Goal: Task Accomplishment & Management: Use online tool/utility

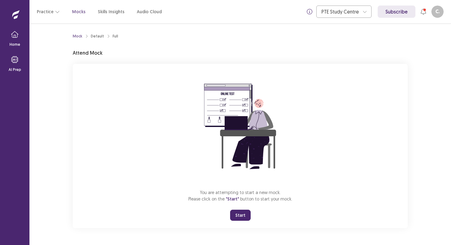
click at [72, 70] on div "Mock Default Full Attend Mock You are attempting to start a new mock. Please cl…" at bounding box center [240, 132] width 350 height 219
click at [241, 159] on button "Start" at bounding box center [240, 215] width 21 height 11
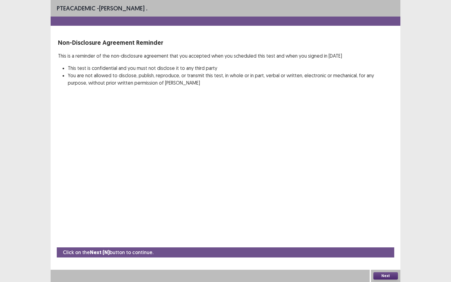
click at [314, 159] on button "Next" at bounding box center [386, 276] width 25 height 7
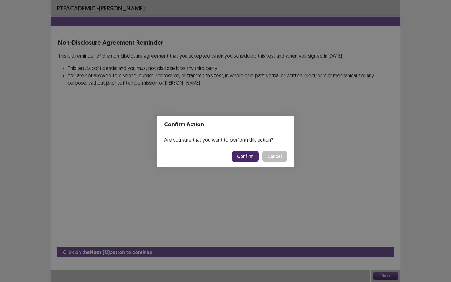
click at [249, 157] on button "Confirm" at bounding box center [245, 156] width 27 height 11
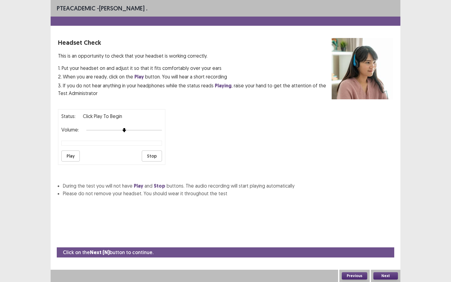
click at [72, 152] on button "Play" at bounding box center [70, 156] width 18 height 11
click at [177, 133] on div "Status: playing Volume: Play Stop" at bounding box center [225, 134] width 335 height 61
click at [314, 159] on button "Next" at bounding box center [386, 276] width 25 height 7
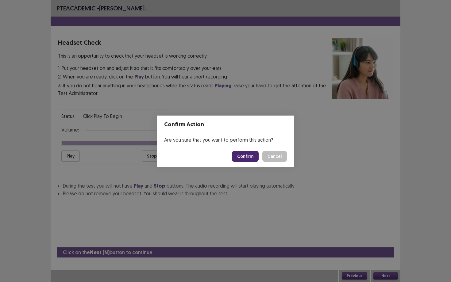
click at [250, 154] on button "Confirm" at bounding box center [245, 156] width 27 height 11
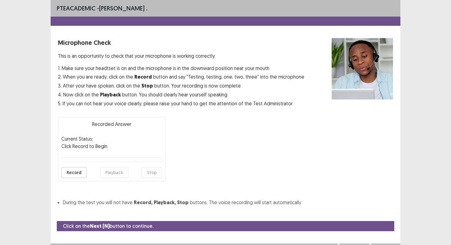
click at [72, 159] on button "Record" at bounding box center [73, 172] width 25 height 11
click at [153, 159] on button "Stop" at bounding box center [152, 172] width 20 height 11
click at [107, 159] on button "Playback" at bounding box center [114, 172] width 28 height 11
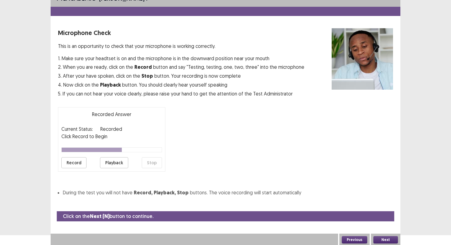
click at [314, 159] on button "Next" at bounding box center [386, 239] width 25 height 7
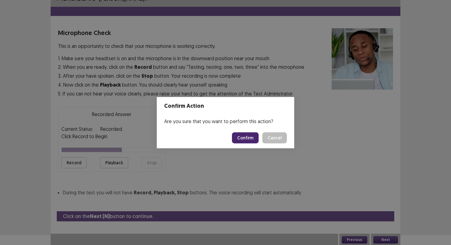
click at [246, 134] on button "Confirm" at bounding box center [245, 137] width 27 height 11
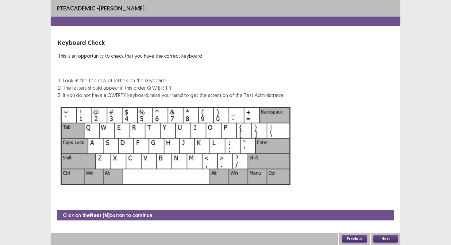
scroll to position [0, 0]
click at [314, 159] on button "Next" at bounding box center [386, 238] width 25 height 7
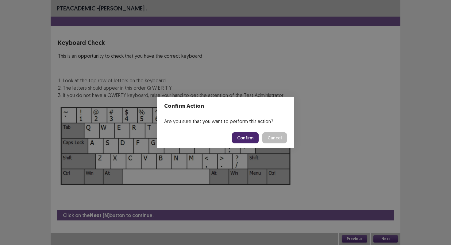
click at [243, 132] on button "Confirm" at bounding box center [245, 137] width 27 height 11
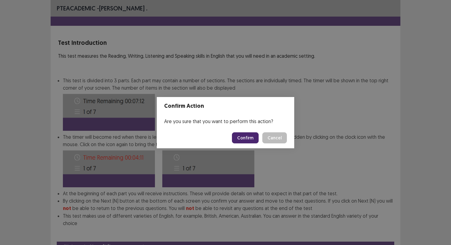
scroll to position [24, 0]
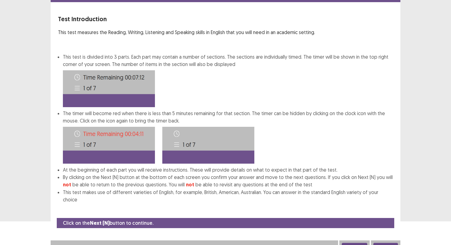
click at [314, 159] on button "Next" at bounding box center [386, 246] width 25 height 7
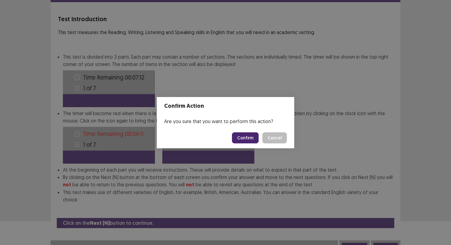
click at [242, 141] on button "Confirm" at bounding box center [245, 137] width 27 height 11
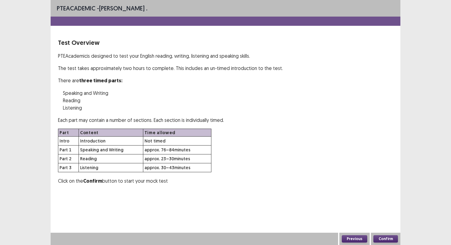
scroll to position [0, 0]
click at [314, 159] on div "Confirm" at bounding box center [385, 239] width 29 height 12
click at [314, 159] on button "Confirm" at bounding box center [386, 238] width 25 height 7
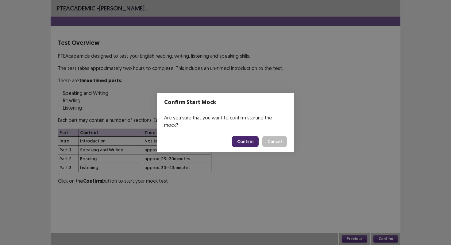
click at [244, 136] on button "Confirm" at bounding box center [245, 141] width 27 height 11
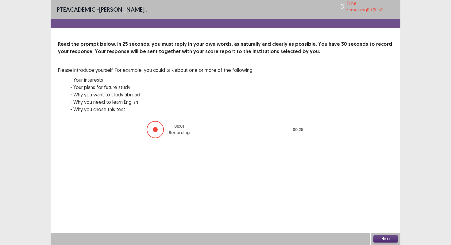
click at [314, 159] on button "Next" at bounding box center [386, 238] width 25 height 7
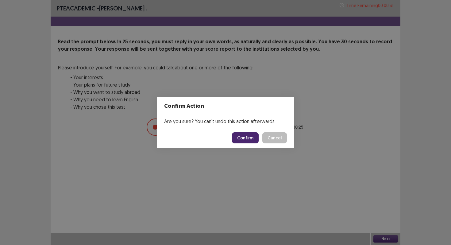
click at [242, 142] on button "Confirm" at bounding box center [245, 137] width 27 height 11
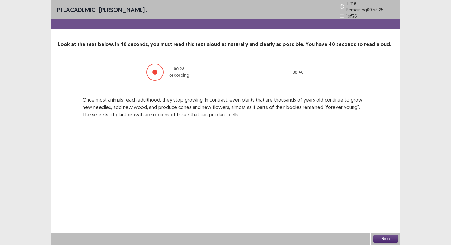
click at [314, 159] on button "Next" at bounding box center [386, 238] width 25 height 7
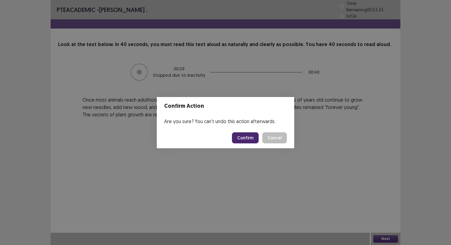
click at [246, 133] on button "Confirm" at bounding box center [245, 137] width 27 height 11
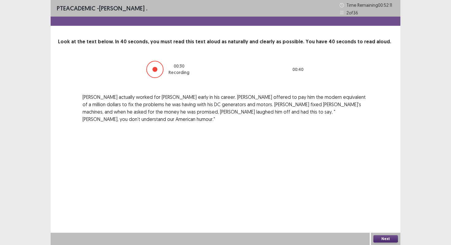
click at [314, 159] on button "Next" at bounding box center [386, 238] width 25 height 7
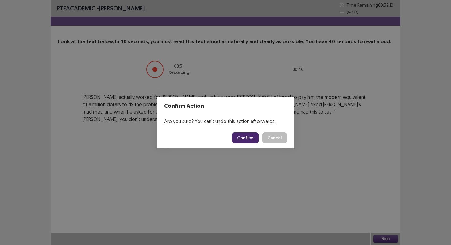
click at [241, 139] on button "Confirm" at bounding box center [245, 137] width 27 height 11
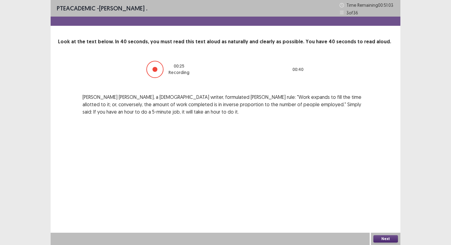
click at [314, 159] on button "Next" at bounding box center [386, 238] width 25 height 7
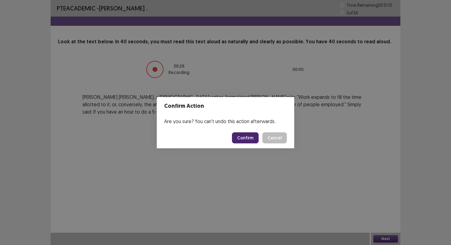
click at [242, 137] on button "Confirm" at bounding box center [245, 137] width 27 height 11
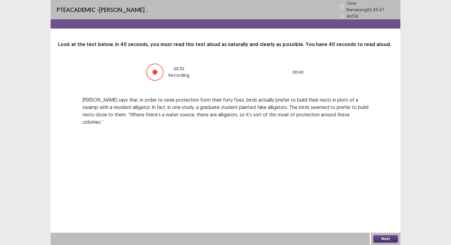
click at [314, 159] on button "Next" at bounding box center [386, 238] width 25 height 7
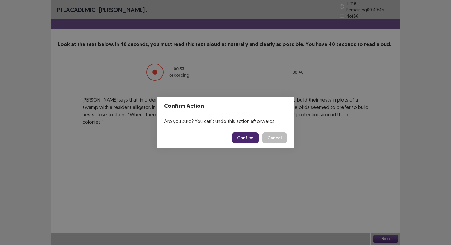
click at [250, 135] on button "Confirm" at bounding box center [245, 137] width 27 height 11
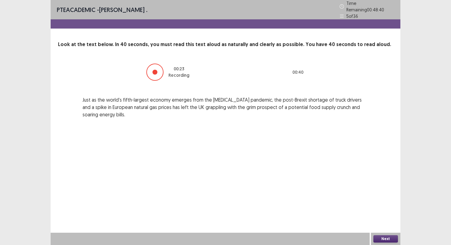
click at [314, 159] on button "Next" at bounding box center [386, 238] width 25 height 7
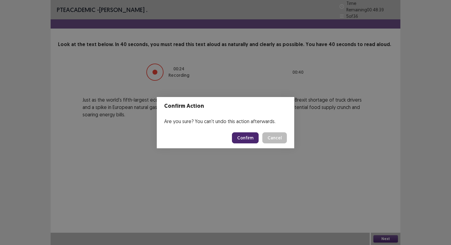
click at [252, 145] on footer "Confirm Cancel" at bounding box center [226, 137] width 138 height 21
click at [253, 142] on button "Confirm" at bounding box center [245, 137] width 27 height 11
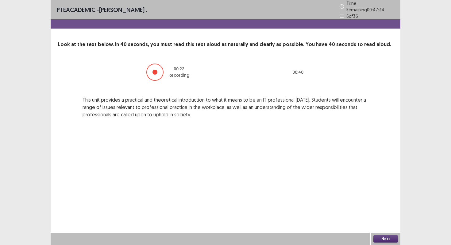
click at [314, 159] on button "Next" at bounding box center [386, 238] width 25 height 7
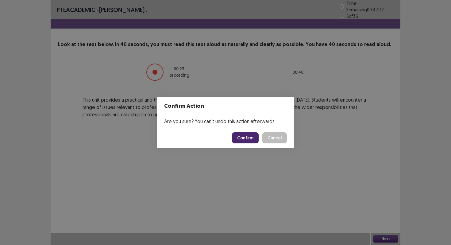
click at [249, 138] on button "Confirm" at bounding box center [245, 137] width 27 height 11
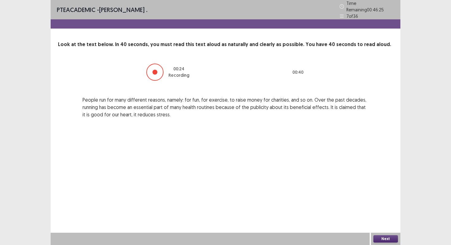
click at [314, 159] on button "Next" at bounding box center [386, 238] width 25 height 7
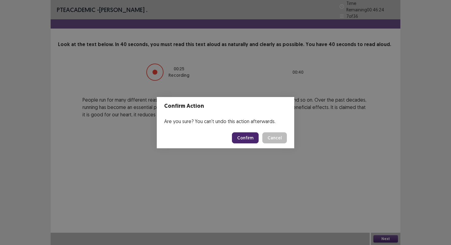
click at [245, 136] on button "Confirm" at bounding box center [245, 137] width 27 height 11
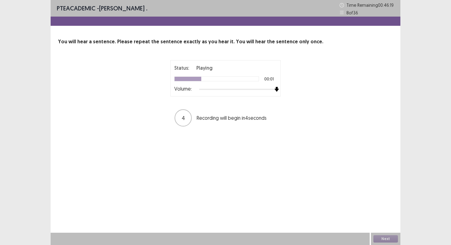
click at [278, 91] on img at bounding box center [276, 89] width 5 height 5
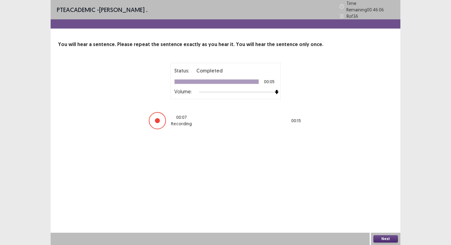
click at [314, 159] on button "Next" at bounding box center [386, 238] width 25 height 7
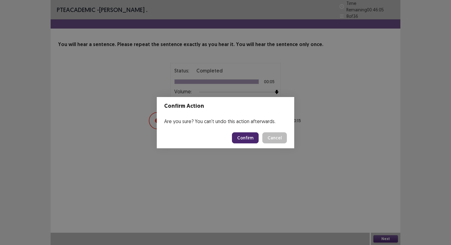
click at [254, 140] on button "Confirm" at bounding box center [245, 137] width 27 height 11
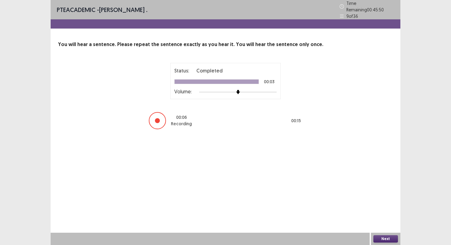
click at [314, 159] on button "Next" at bounding box center [386, 238] width 25 height 7
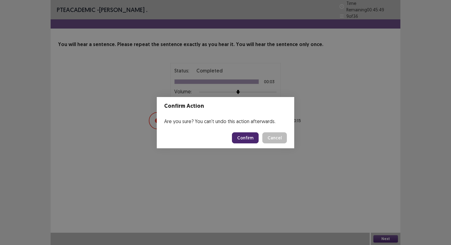
click at [243, 136] on button "Confirm" at bounding box center [245, 137] width 27 height 11
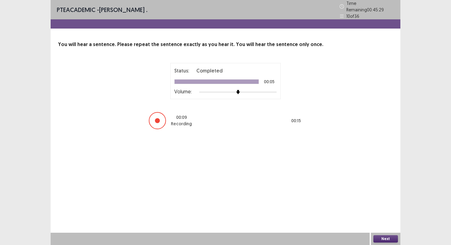
click at [314, 159] on button "Next" at bounding box center [386, 238] width 25 height 7
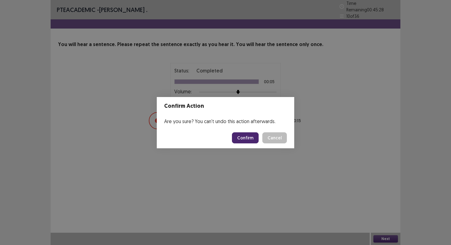
click at [239, 134] on button "Confirm" at bounding box center [245, 137] width 27 height 11
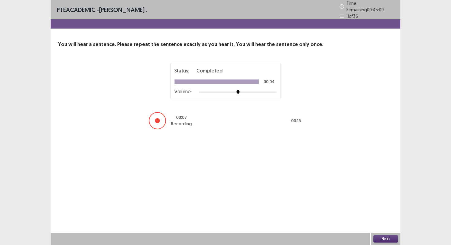
click at [314, 159] on button "Next" at bounding box center [386, 238] width 25 height 7
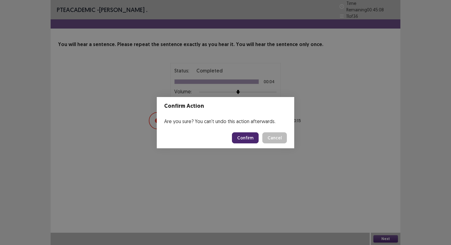
click at [245, 140] on button "Confirm" at bounding box center [245, 137] width 27 height 11
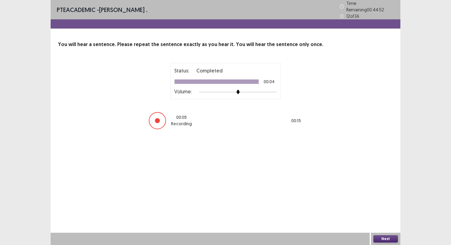
click at [314, 159] on button "Next" at bounding box center [386, 238] width 25 height 7
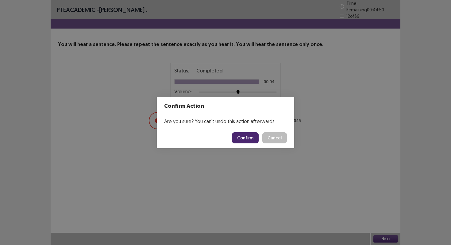
click at [239, 137] on button "Confirm" at bounding box center [245, 137] width 27 height 11
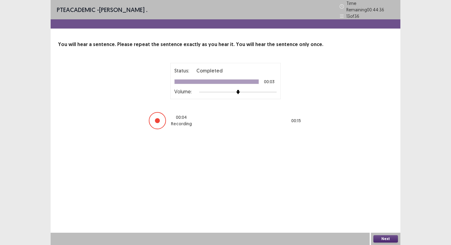
click at [314, 159] on button "Next" at bounding box center [386, 238] width 25 height 7
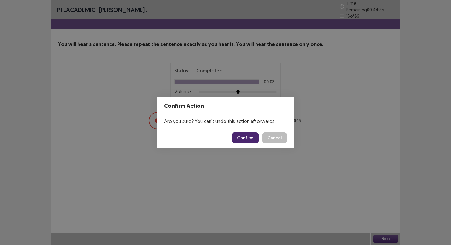
click at [239, 136] on button "Confirm" at bounding box center [245, 137] width 27 height 11
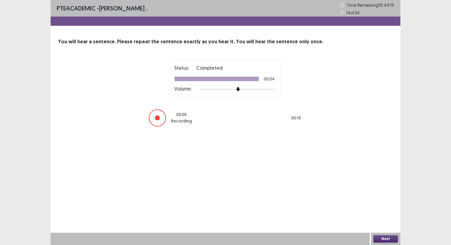
click at [314, 159] on button "Next" at bounding box center [386, 238] width 25 height 7
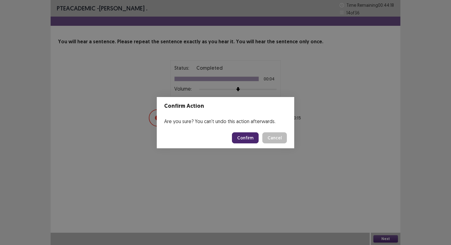
click at [245, 143] on footer "Confirm Cancel" at bounding box center [226, 137] width 138 height 21
click at [250, 134] on button "Confirm" at bounding box center [245, 137] width 27 height 11
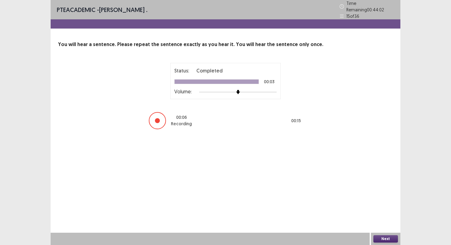
click at [314, 159] on button "Next" at bounding box center [386, 238] width 25 height 7
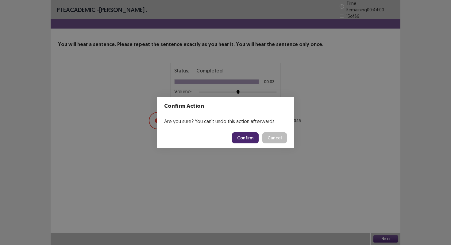
click at [250, 134] on button "Confirm" at bounding box center [245, 137] width 27 height 11
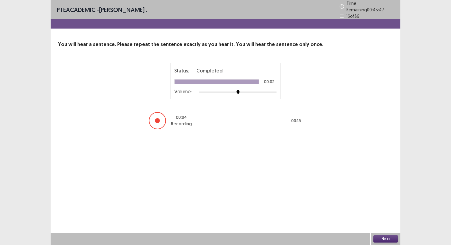
click at [314, 159] on button "Next" at bounding box center [386, 238] width 25 height 7
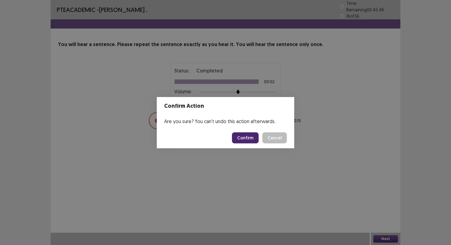
click at [242, 138] on button "Confirm" at bounding box center [245, 137] width 27 height 11
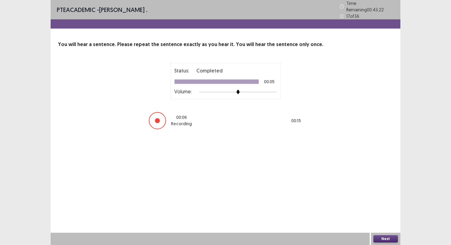
click at [314, 159] on button "Next" at bounding box center [386, 238] width 25 height 7
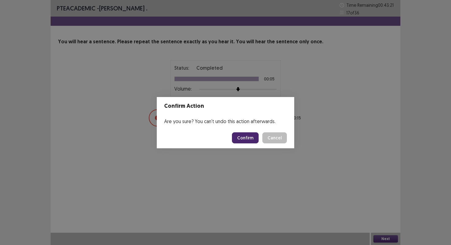
click at [247, 139] on button "Confirm" at bounding box center [245, 137] width 27 height 11
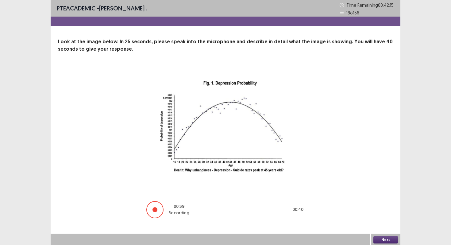
scroll to position [1, 0]
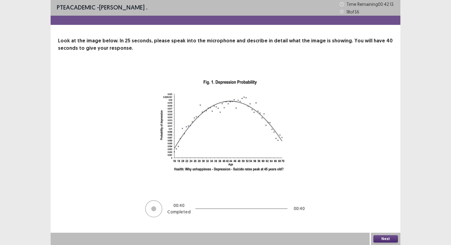
click at [314, 159] on button "Next" at bounding box center [386, 238] width 25 height 7
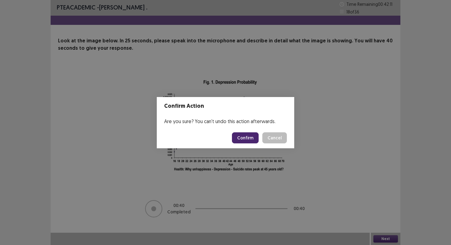
click at [242, 141] on button "Confirm" at bounding box center [245, 137] width 27 height 11
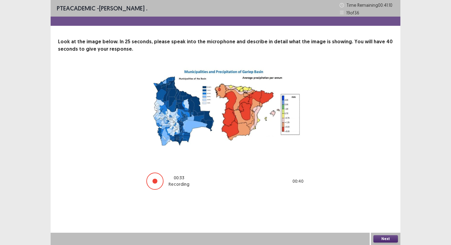
click at [314, 159] on button "Next" at bounding box center [386, 238] width 25 height 7
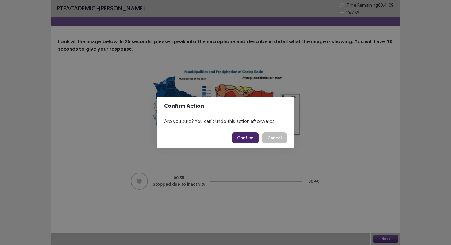
click at [242, 136] on button "Confirm" at bounding box center [245, 137] width 27 height 11
